Goal: Transaction & Acquisition: Purchase product/service

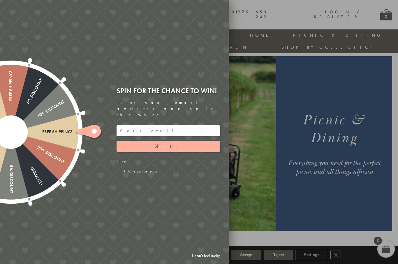
scroll to position [13, 0]
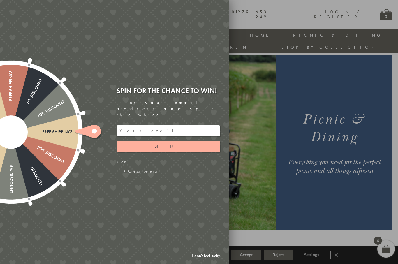
click at [133, 125] on input "email" at bounding box center [167, 130] width 103 height 11
type input "caspence3@btinternet.com"
click at [178, 141] on button "Spin!" at bounding box center [167, 146] width 103 height 11
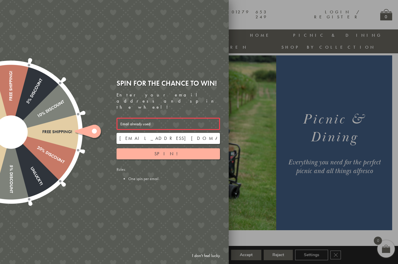
scroll to position [3, 0]
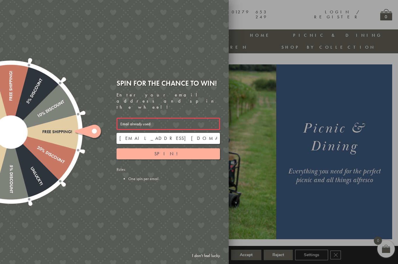
click at [252, 214] on div at bounding box center [199, 132] width 398 height 264
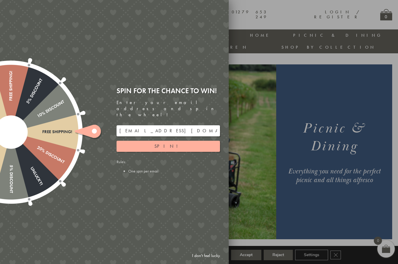
click at [216, 13] on div "Free shipping! 20% Discount Unlucky! 5% Discount 10% Discount Unlucky! 15% Disc…" at bounding box center [82, 132] width 294 height 264
click at [214, 261] on link "I don't feel lucky" at bounding box center [206, 255] width 34 height 11
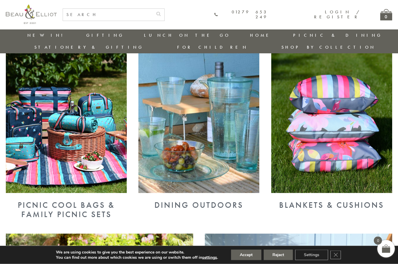
scroll to position [214, 1]
click at [150, 48] on link "Insulated Lunch Bags" at bounding box center [176, 52] width 52 height 10
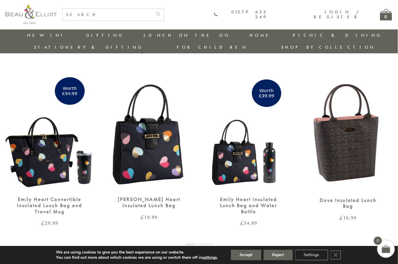
scroll to position [878, 1]
click at [167, 154] on img at bounding box center [149, 133] width 88 height 113
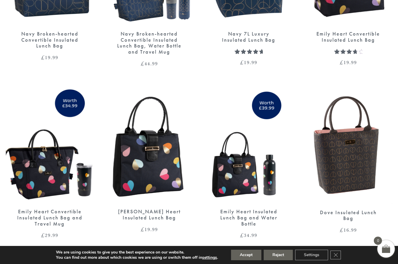
scroll to position [898, 1]
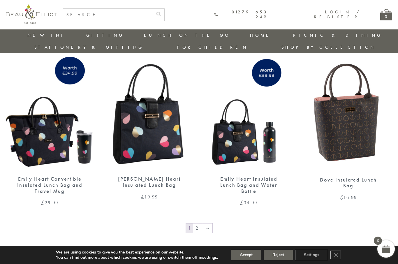
click at [49, 125] on img at bounding box center [50, 113] width 88 height 113
click at [156, 121] on img at bounding box center [149, 113] width 88 height 113
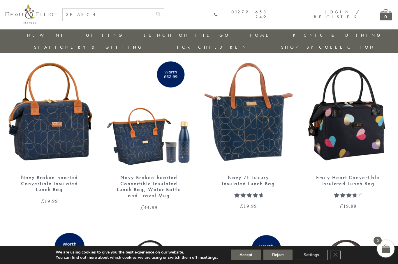
scroll to position [722, 1]
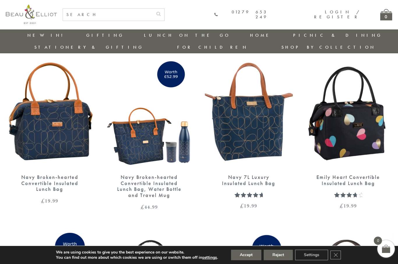
click at [369, 109] on img at bounding box center [348, 111] width 88 height 113
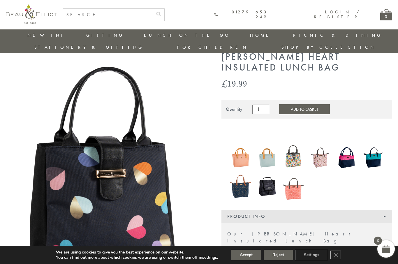
scroll to position [22, 0]
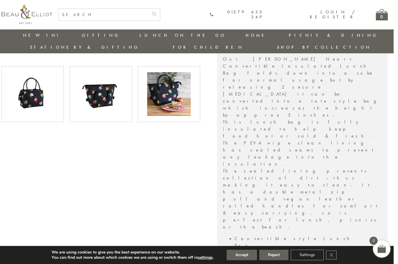
scroll to position [213, 0]
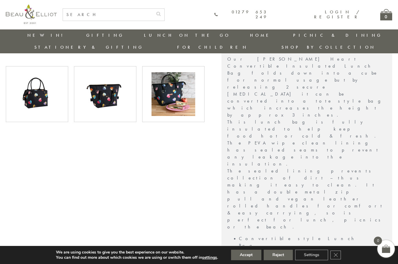
click at [185, 99] on img at bounding box center [173, 94] width 44 height 44
click at [179, 77] on img at bounding box center [173, 94] width 44 height 44
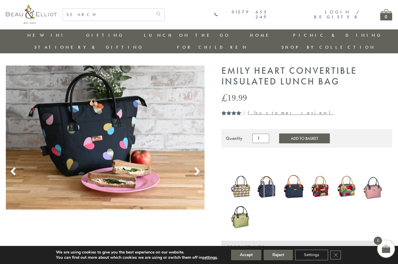
scroll to position [8, 0]
